Goal: Task Accomplishment & Management: Manage account settings

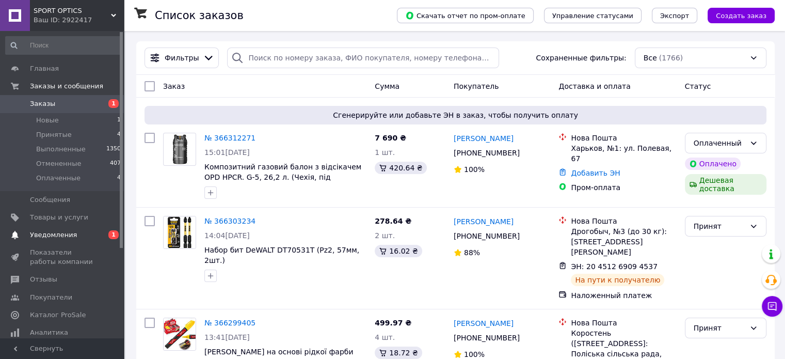
click at [46, 236] on span "Уведомления" at bounding box center [53, 234] width 47 height 9
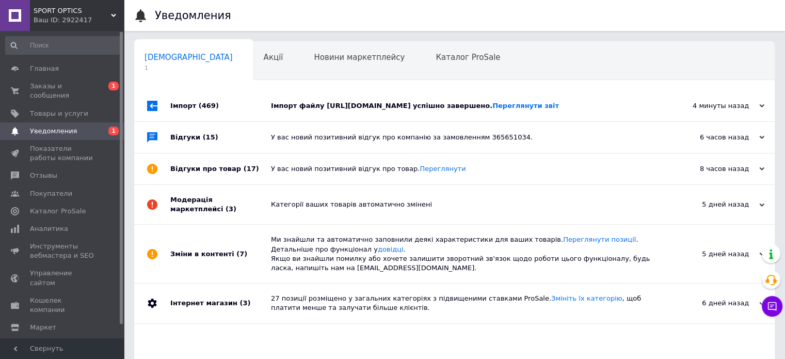
click at [180, 108] on div "Імпорт (469)" at bounding box center [220, 105] width 101 height 31
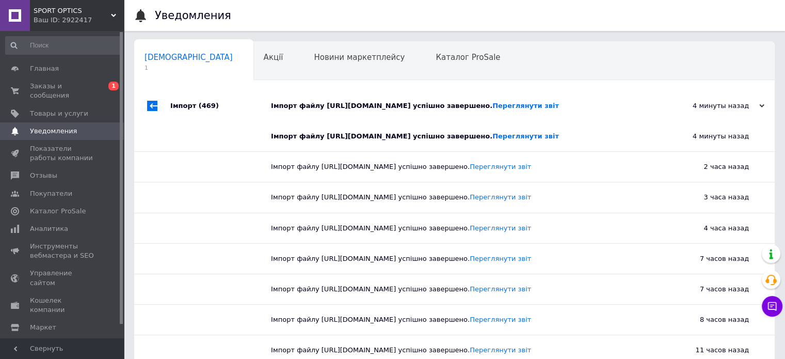
click at [180, 108] on div "Імпорт (469)" at bounding box center [220, 105] width 101 height 31
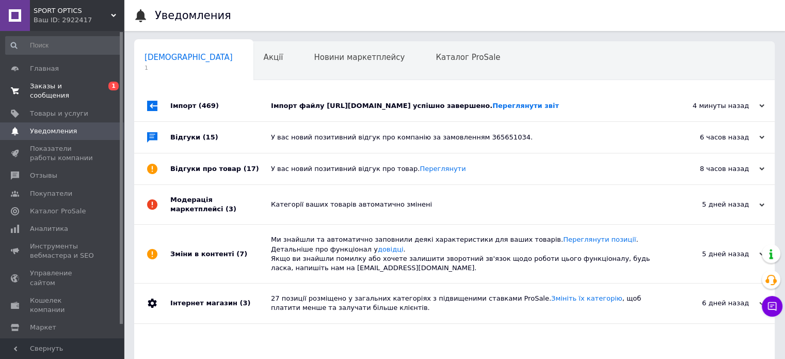
click at [41, 86] on span "Заказы и сообщения" at bounding box center [63, 91] width 66 height 19
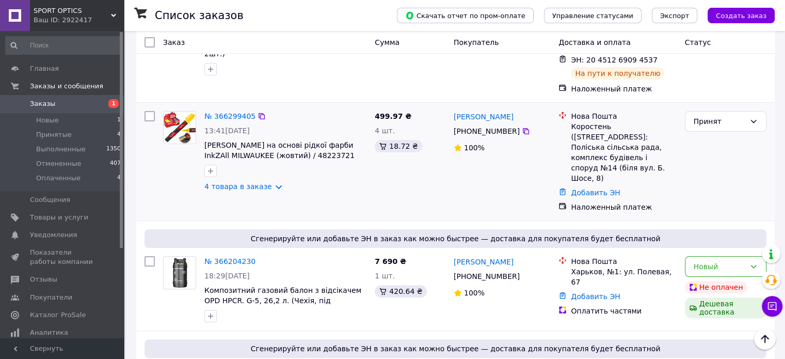
scroll to position [258, 0]
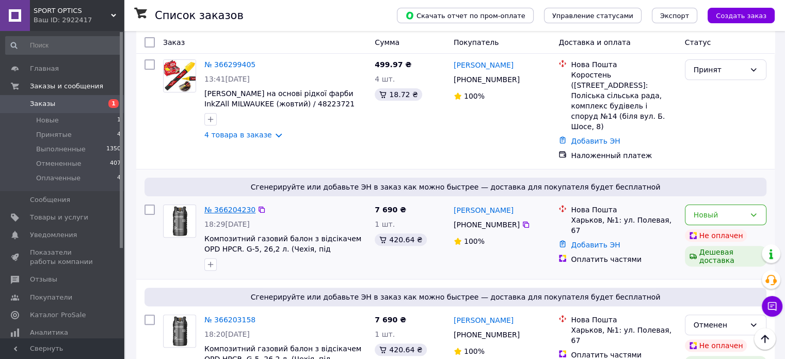
click at [224, 205] on link "№ 366204230" at bounding box center [229, 209] width 51 height 8
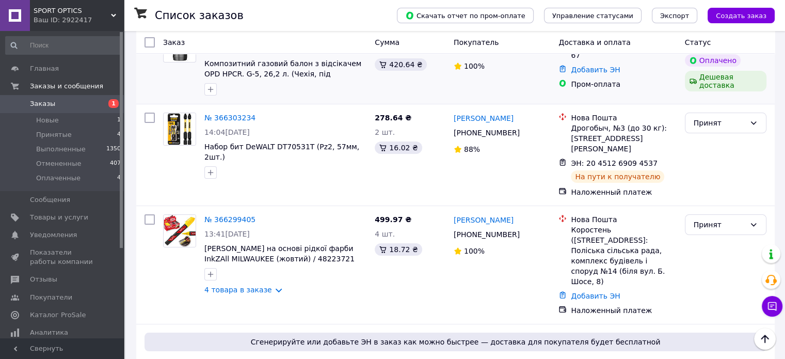
scroll to position [103, 0]
click at [226, 215] on link "№ 366299405" at bounding box center [229, 219] width 51 height 8
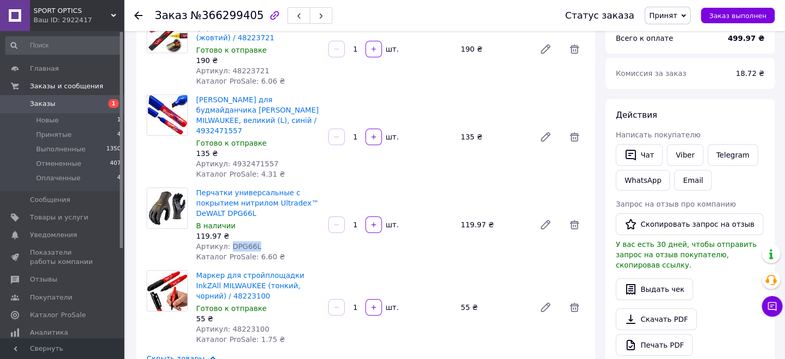
drag, startPoint x: 227, startPoint y: 236, endPoint x: 254, endPoint y: 233, distance: 27.5
click at [254, 241] on div "Артикул: DPG66L" at bounding box center [258, 246] width 124 height 10
copy span "DPG66L"
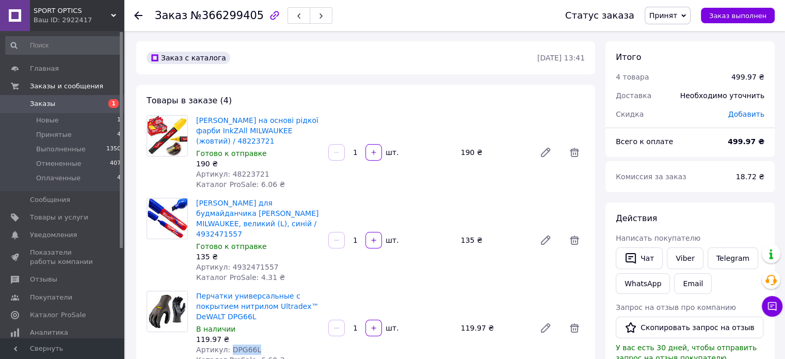
click at [37, 104] on span "Заказы" at bounding box center [42, 103] width 25 height 9
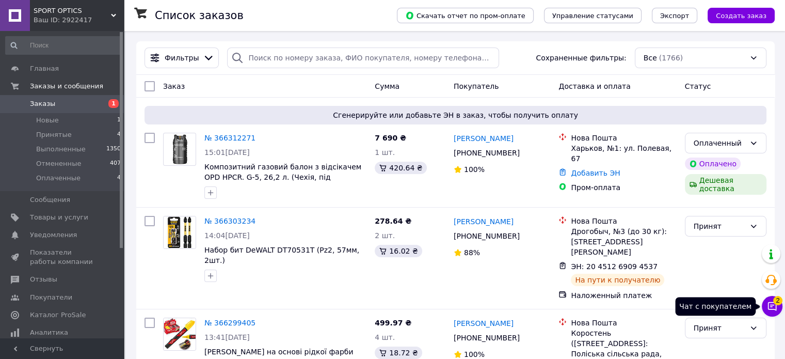
click at [772, 306] on icon at bounding box center [772, 306] width 10 height 10
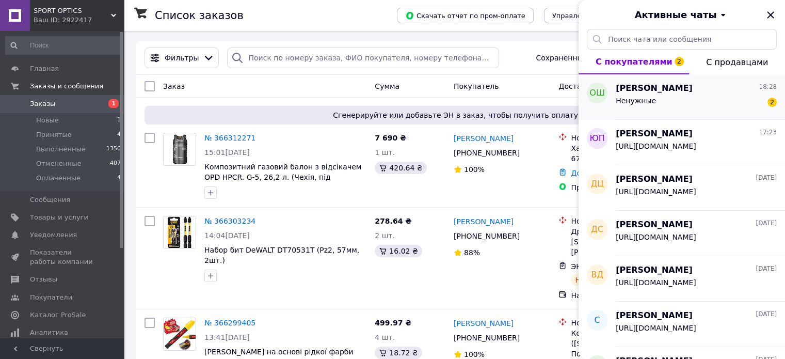
click at [680, 100] on div "Ненужные 2" at bounding box center [696, 102] width 161 height 17
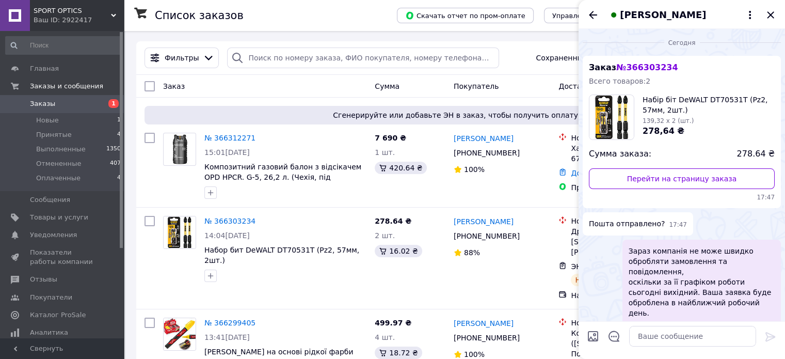
scroll to position [593, 0]
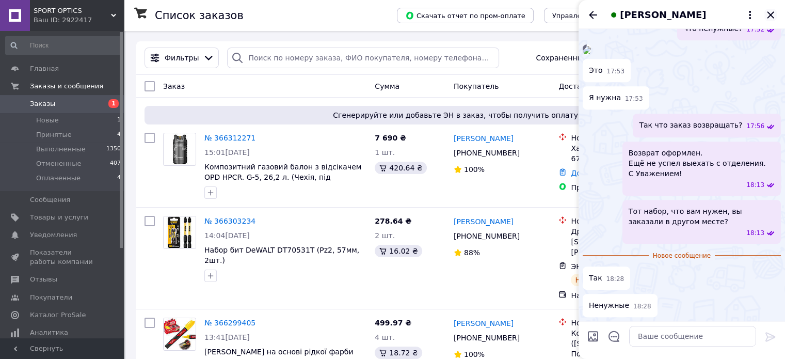
click at [770, 14] on icon "Закрыть" at bounding box center [770, 14] width 7 height 7
